Goal: Ask a question

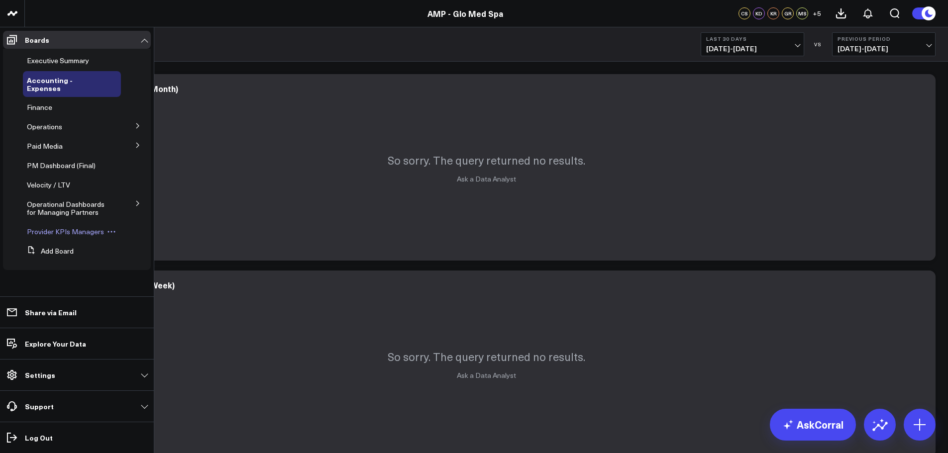
click at [61, 227] on span "Provider KPIs Managers" at bounding box center [65, 231] width 77 height 9
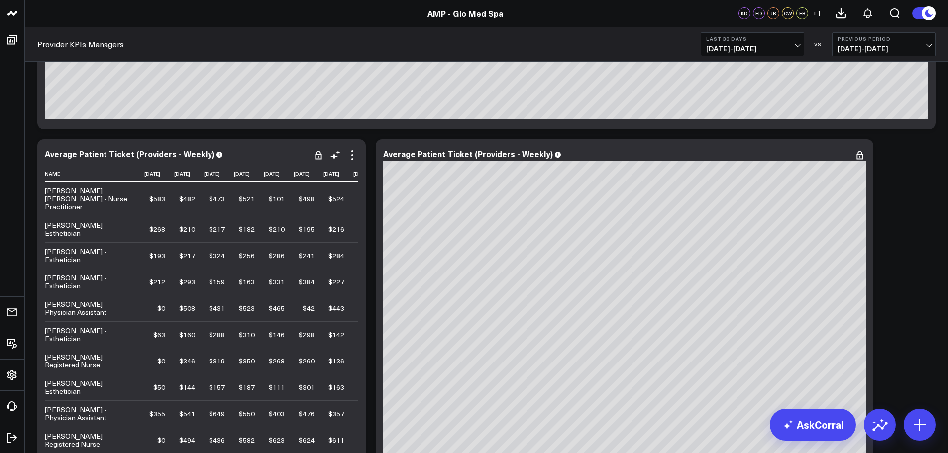
scroll to position [50, 0]
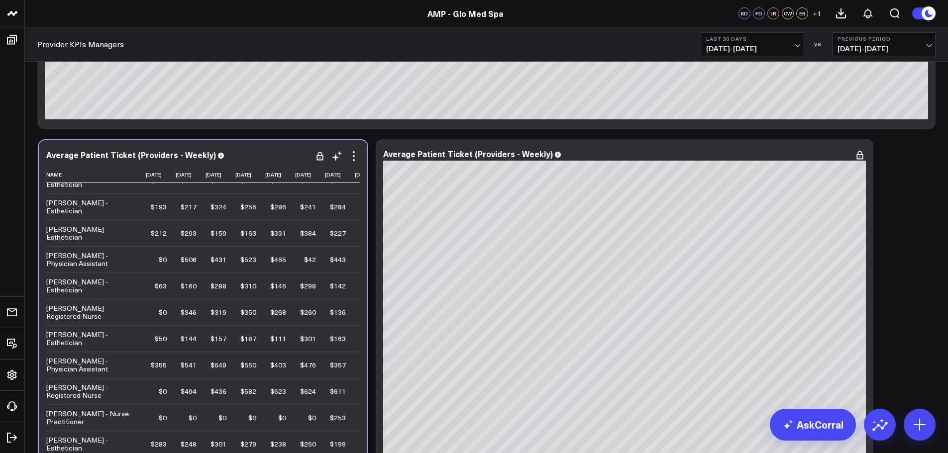
drag, startPoint x: 358, startPoint y: 188, endPoint x: 350, endPoint y: 189, distance: 8.5
click at [325, 194] on td "$241" at bounding box center [310, 207] width 30 height 26
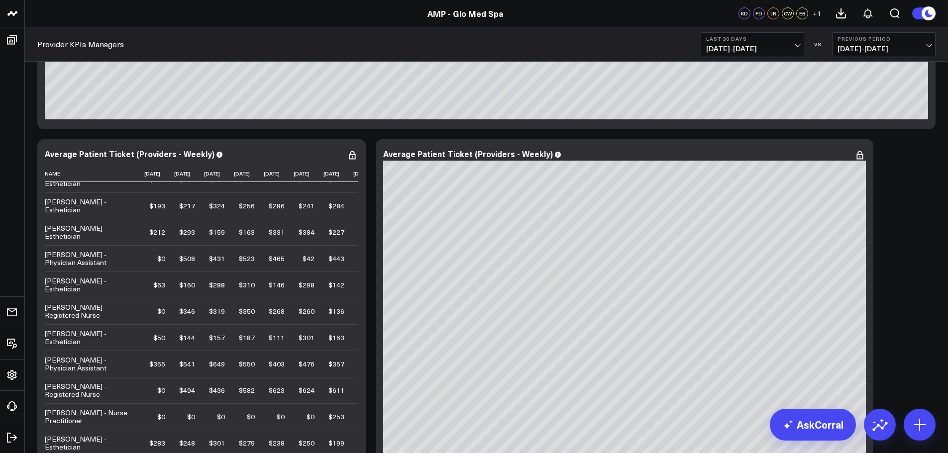
click at [800, 42] on button "Last 30 Days [DATE] - [DATE]" at bounding box center [751, 44] width 103 height 24
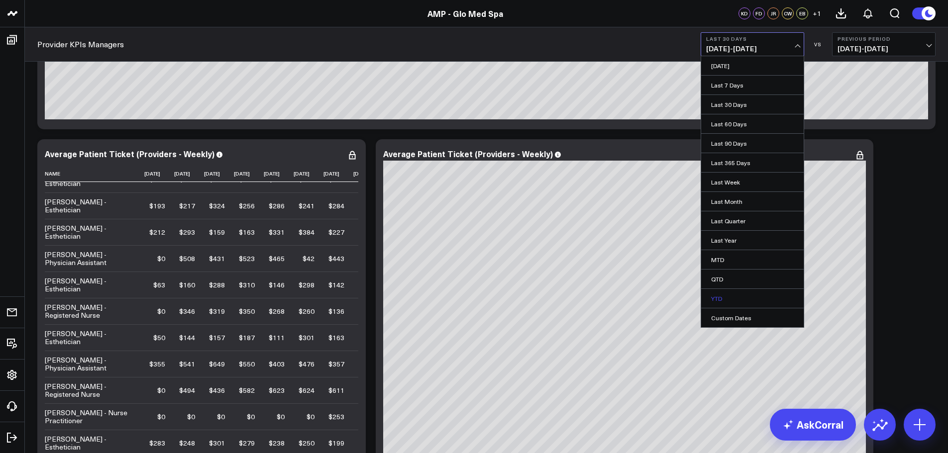
click at [730, 298] on link "YTD" at bounding box center [752, 298] width 102 height 19
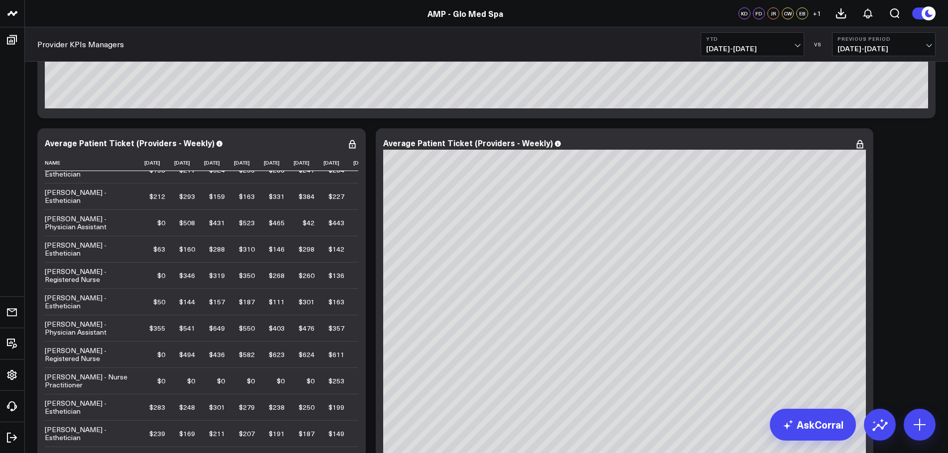
scroll to position [994, 0]
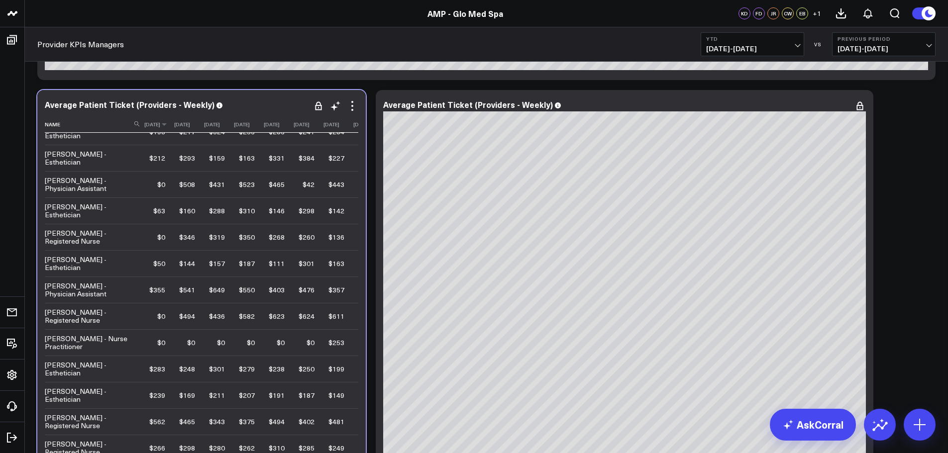
click at [174, 130] on th "[DATE]" at bounding box center [159, 124] width 30 height 16
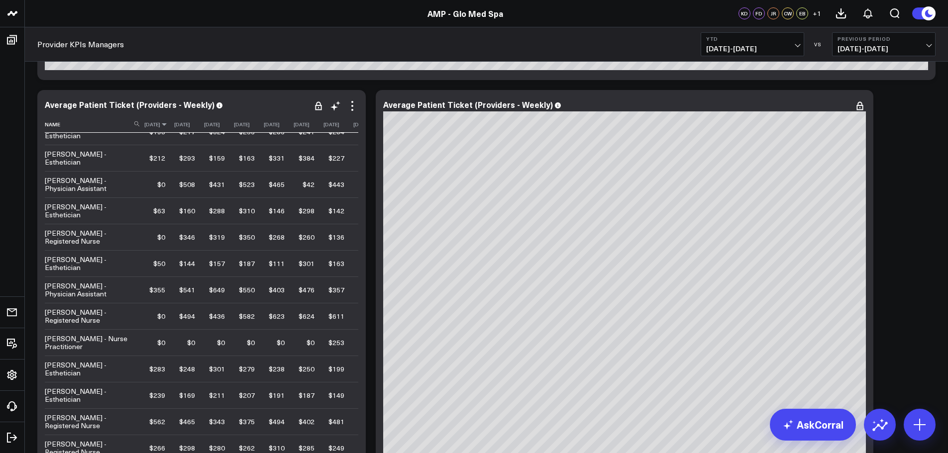
click at [168, 127] on icon at bounding box center [164, 124] width 8 height 6
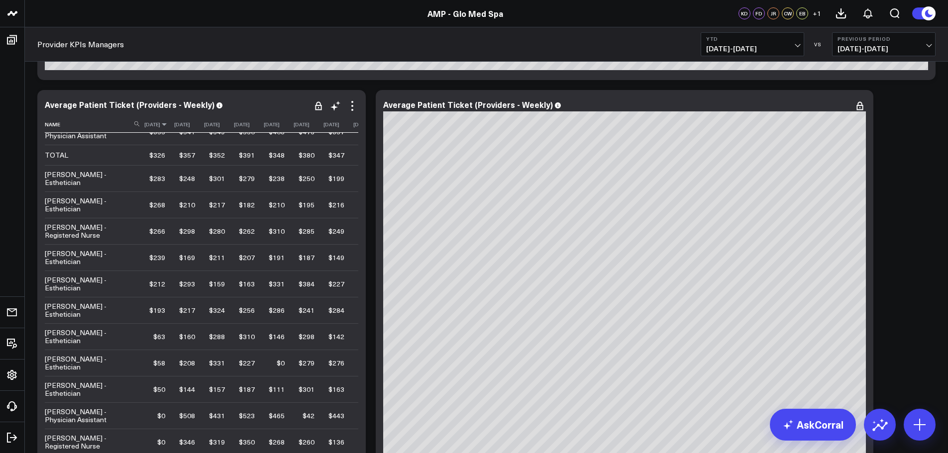
click at [168, 122] on icon at bounding box center [164, 124] width 8 height 6
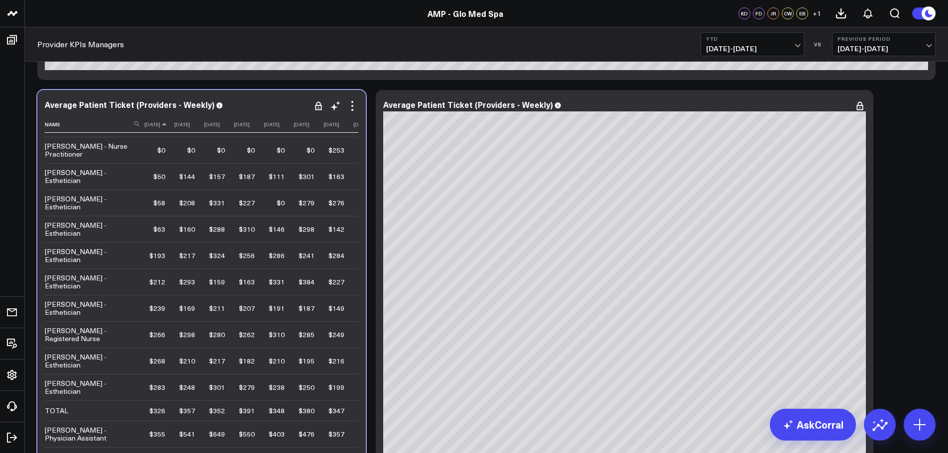
click at [168, 122] on icon at bounding box center [164, 124] width 8 height 6
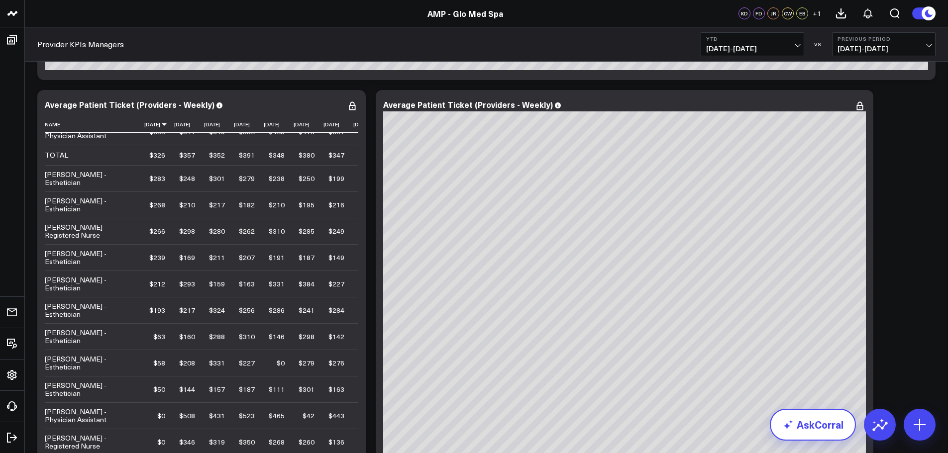
click at [824, 432] on link "AskCorral" at bounding box center [813, 425] width 86 height 32
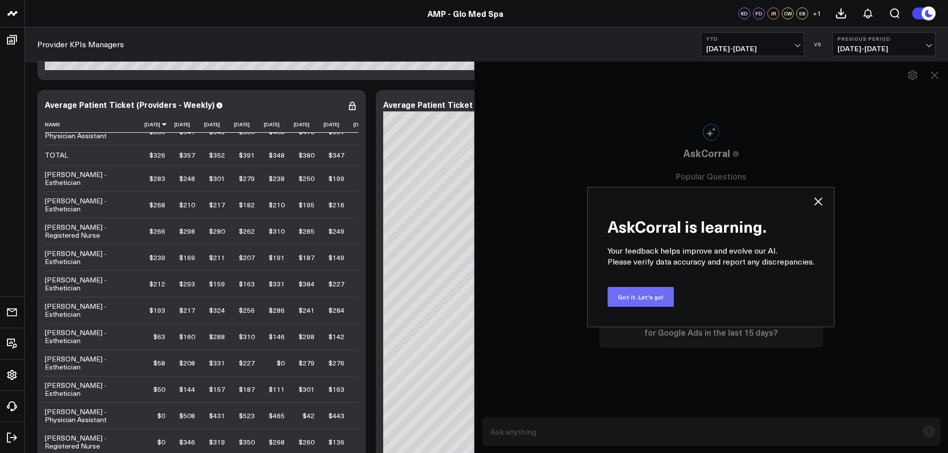
click at [661, 299] on button "Got it. Let's go!" at bounding box center [640, 297] width 66 height 20
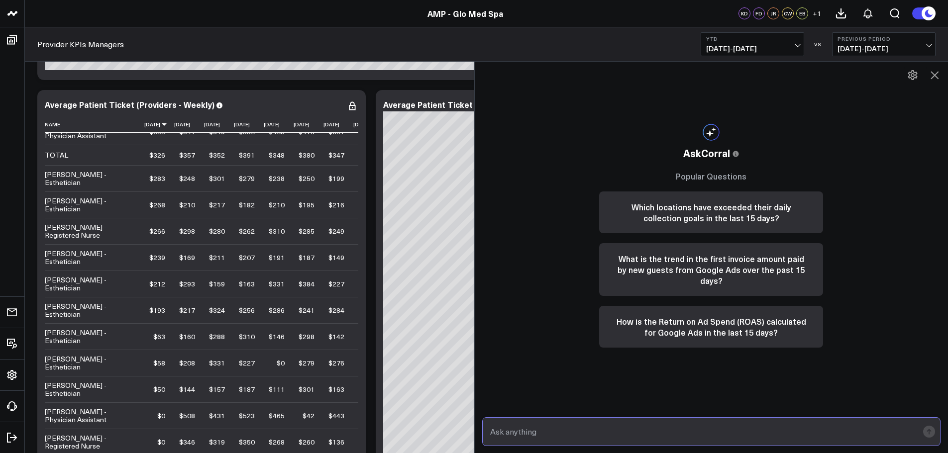
click at [544, 424] on input "text" at bounding box center [703, 432] width 431 height 18
type input "What is the average service ticket for providers ytd"
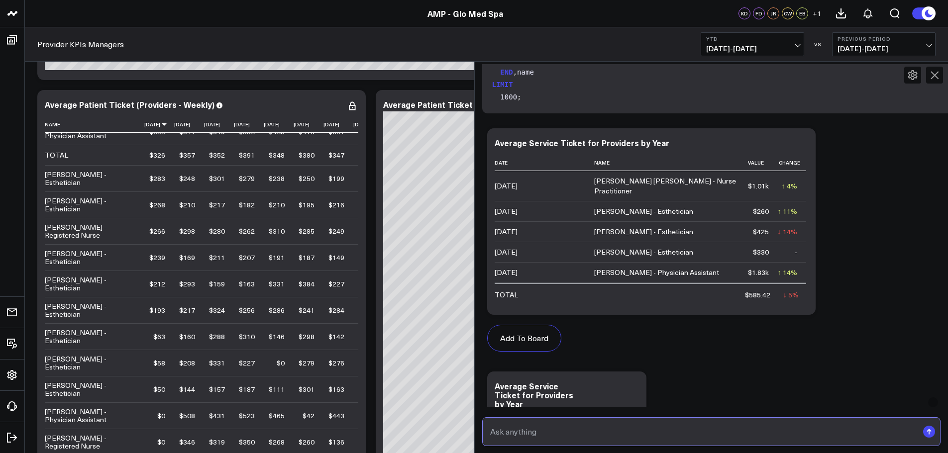
scroll to position [383, 0]
